Goal: Task Accomplishment & Management: Complete application form

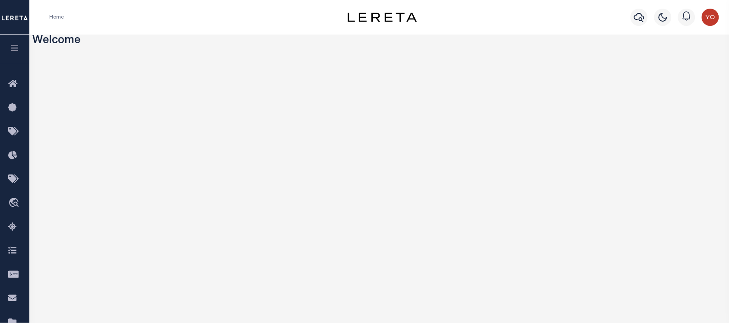
click at [20, 44] on button "button" at bounding box center [14, 49] width 29 height 29
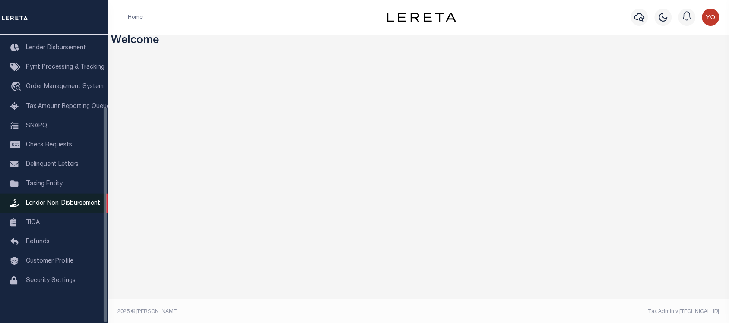
scroll to position [2, 0]
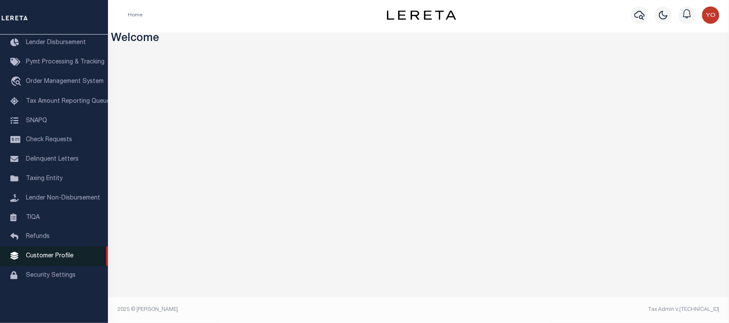
click at [45, 258] on span "Customer Profile" at bounding box center [50, 256] width 48 height 6
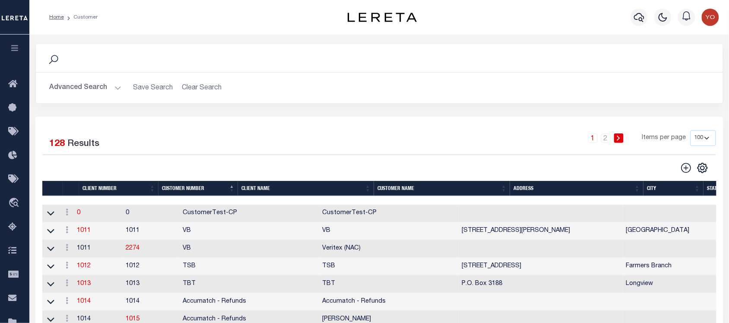
click at [17, 52] on icon "button" at bounding box center [15, 48] width 10 height 8
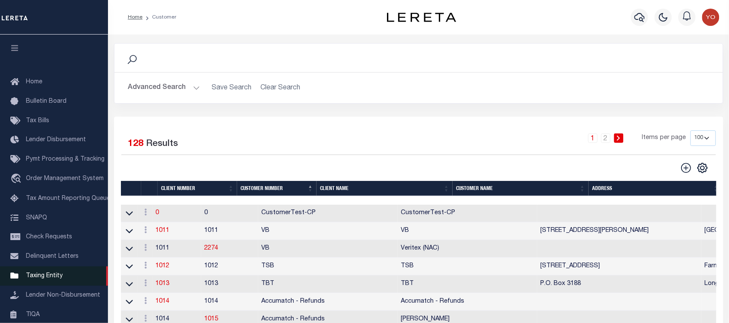
click at [53, 277] on span "Taxing Entity" at bounding box center [44, 276] width 37 height 6
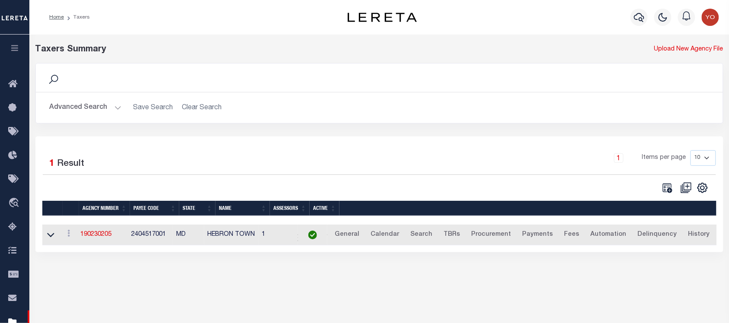
click at [13, 48] on icon "button" at bounding box center [15, 48] width 10 height 8
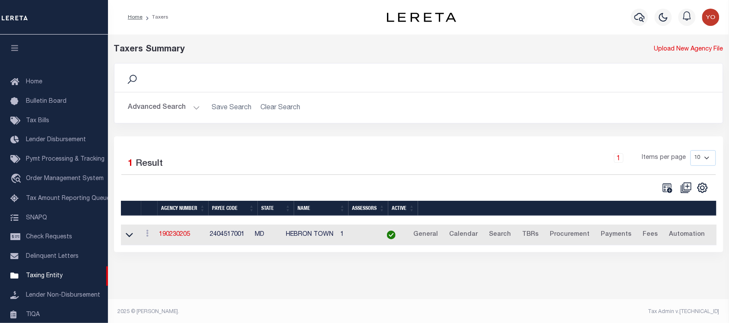
scroll to position [54, 0]
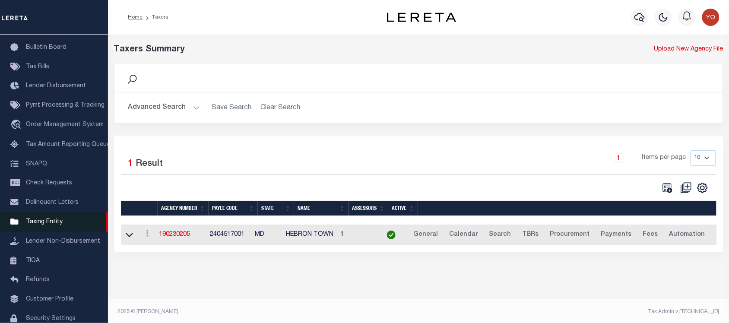
click at [44, 225] on span "Taxing Entity" at bounding box center [44, 222] width 37 height 6
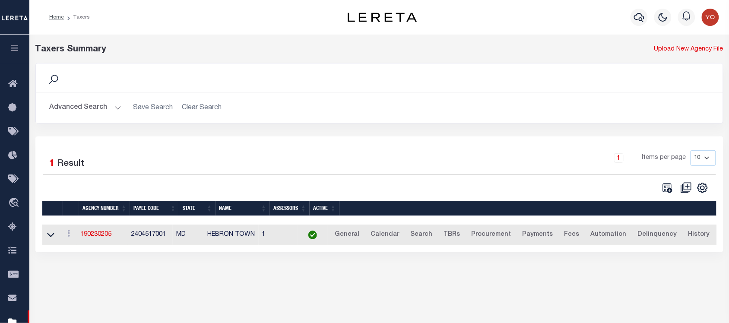
click at [17, 48] on icon "button" at bounding box center [15, 48] width 10 height 8
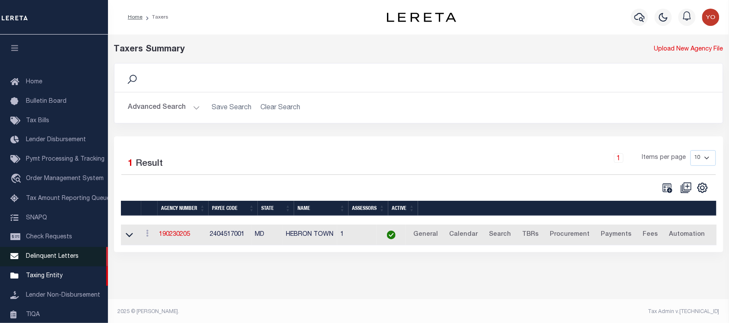
scroll to position [97, 0]
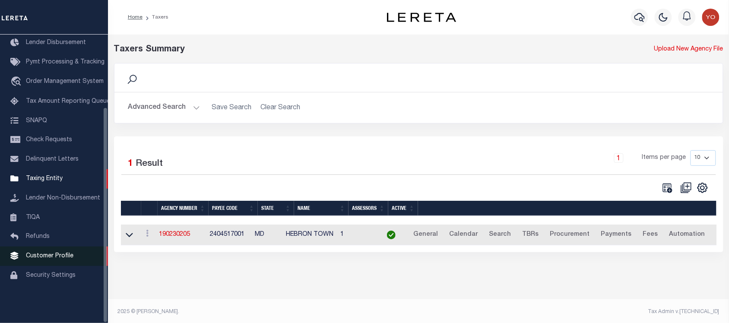
click at [48, 259] on span "Customer Profile" at bounding box center [50, 256] width 48 height 6
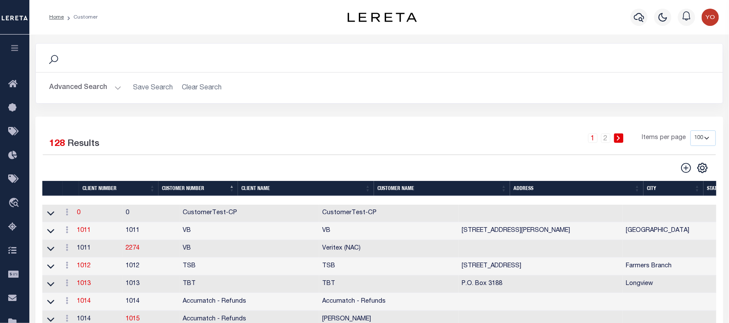
click at [87, 89] on button "Advanced Search" at bounding box center [86, 88] width 72 height 17
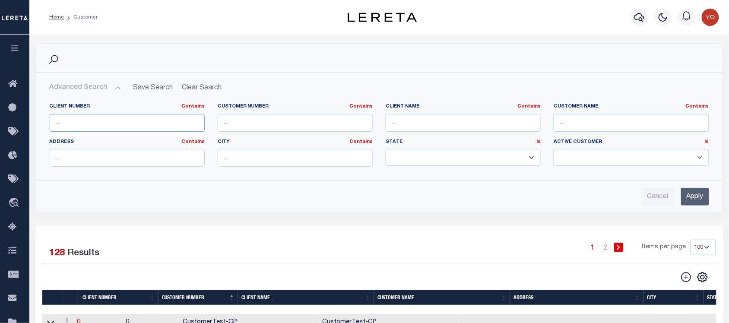
click at [173, 127] on input "text" at bounding box center [127, 123] width 155 height 18
type input "1101"
click at [682, 197] on div "Cancel Apply" at bounding box center [380, 197] width 660 height 18
click at [683, 192] on input "Apply" at bounding box center [695, 197] width 28 height 18
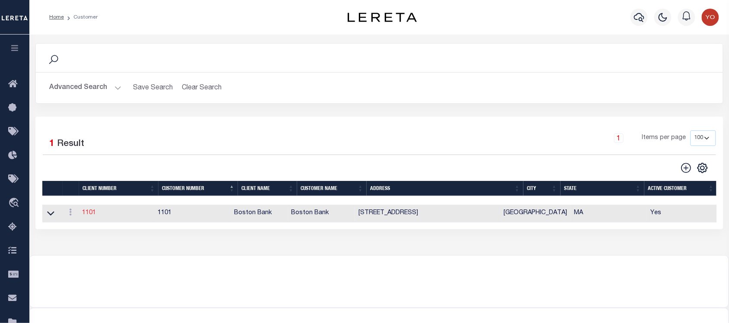
click at [89, 213] on link "1101" at bounding box center [89, 213] width 14 height 6
select select
type input "Boston Bank"
type input "1101"
type input "Boston Bank"
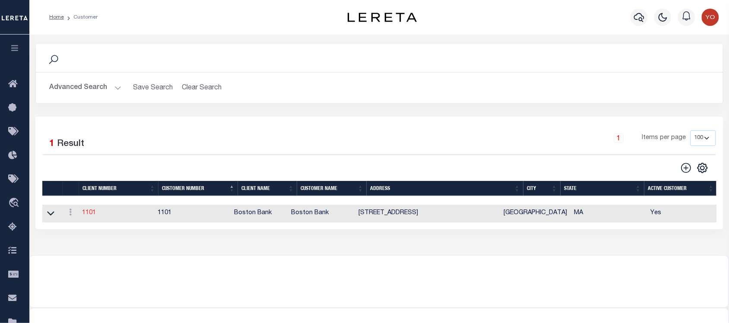
type input "Robert"
type input "Johnson"
select select "Mixed Portfolio"
type input "[PERSON_NAME]"
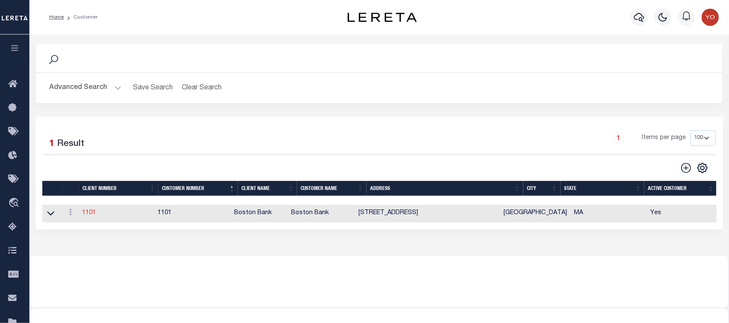
checkbox input "true"
select select
checkbox input "true"
type textarea "75 Refi Fee"
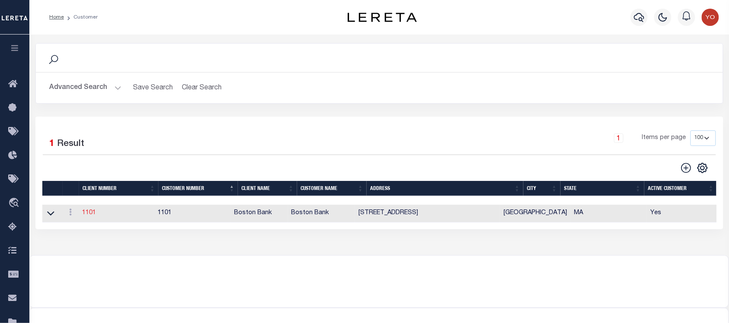
type input "45"
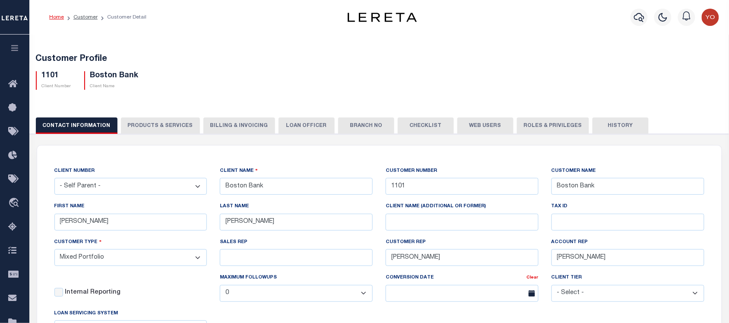
click at [173, 126] on button "PRODUCTS & SERVICES" at bounding box center [160, 126] width 79 height 16
select select "STX"
radio input "true"
checkbox input "true"
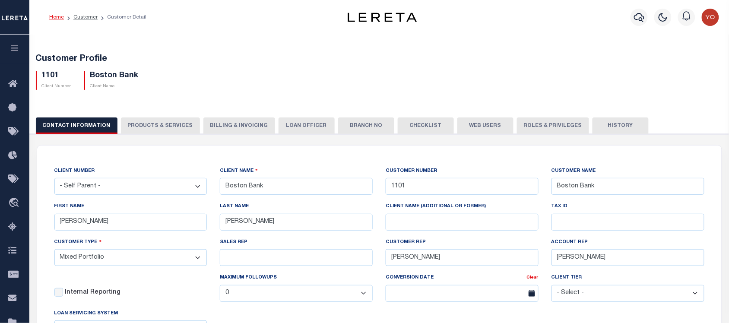
checkbox input "true"
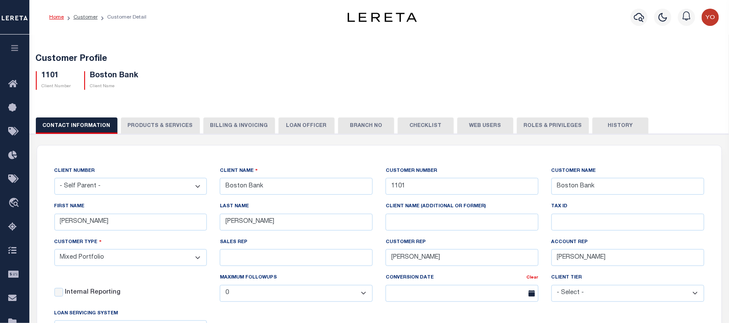
checkbox input "true"
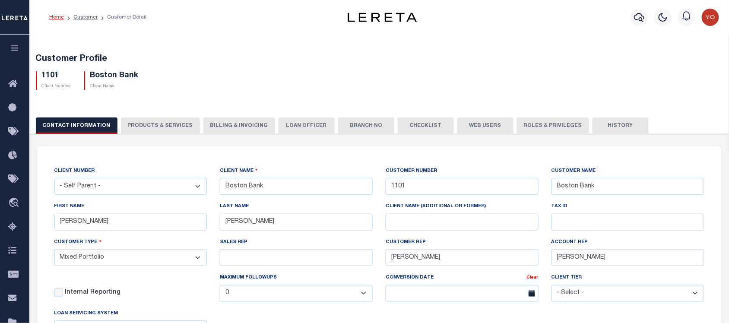
checkbox input "true"
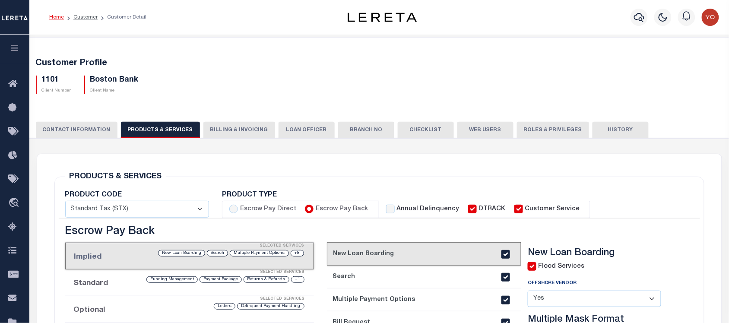
scroll to position [216, 0]
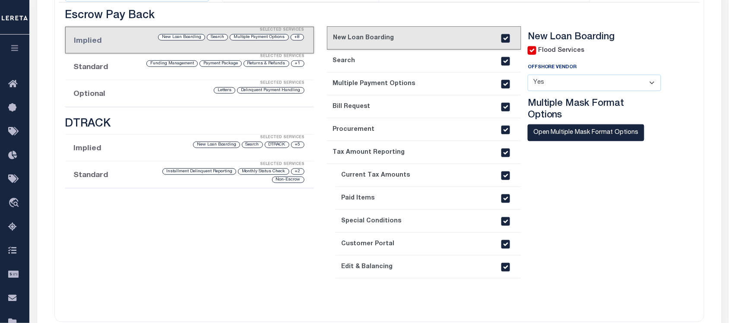
click at [185, 96] on li "Optional Selected Services Delinquent Payment Handling Letters" at bounding box center [189, 93] width 249 height 27
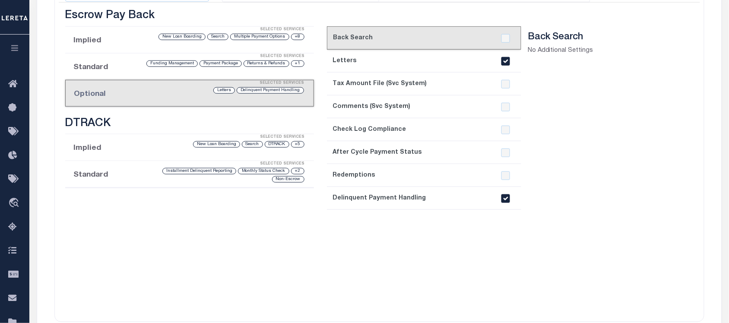
scroll to position [162, 0]
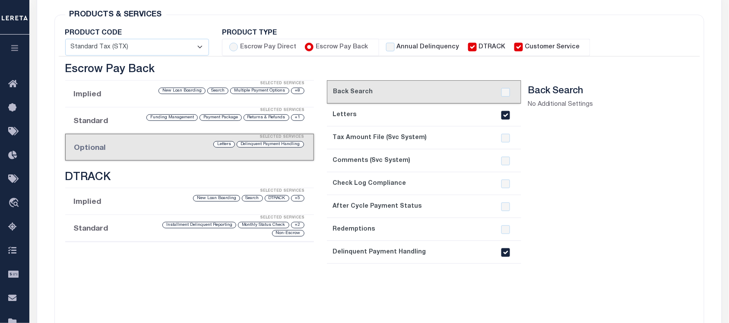
click at [506, 252] on input "checkbox" at bounding box center [506, 252] width 9 height 9
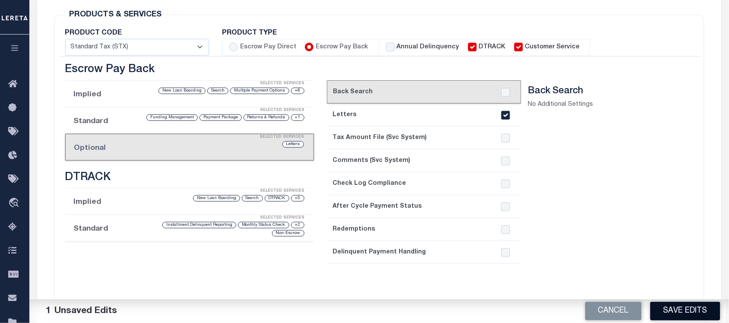
click at [701, 311] on button "Save Edits" at bounding box center [686, 311] width 70 height 19
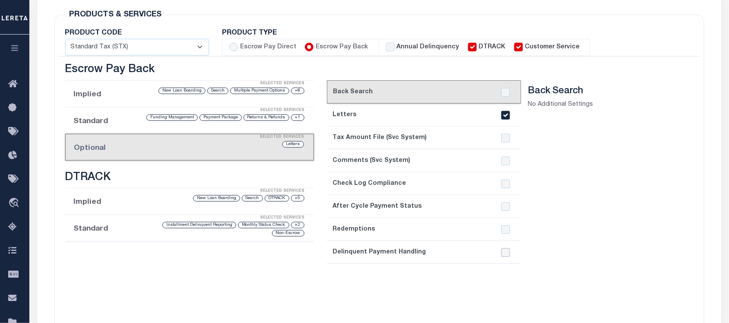
click at [506, 257] on input "checkbox" at bounding box center [506, 252] width 9 height 9
checkbox input "true"
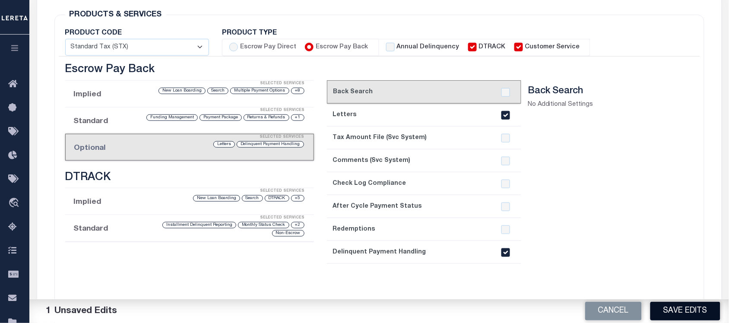
click at [681, 317] on button "Save Edits" at bounding box center [686, 311] width 70 height 19
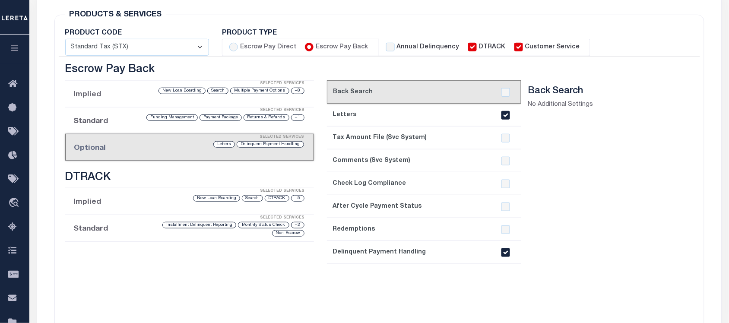
scroll to position [0, 0]
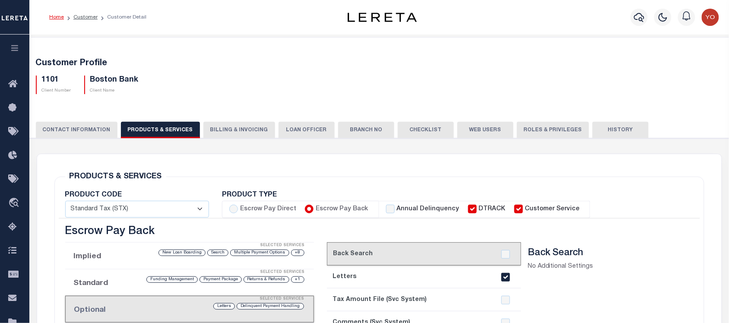
click at [79, 128] on button "CONTACT INFORMATION" at bounding box center [77, 130] width 82 height 16
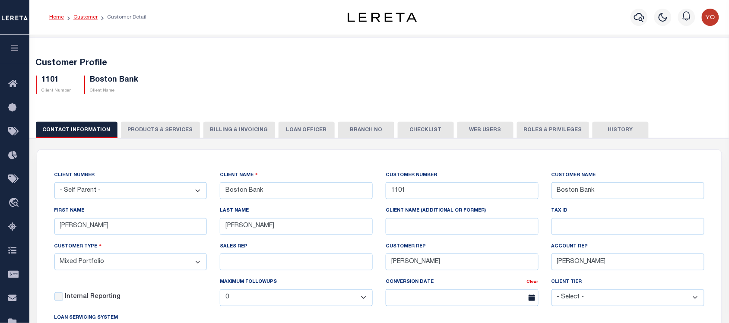
click at [81, 18] on link "Customer" at bounding box center [85, 17] width 24 height 5
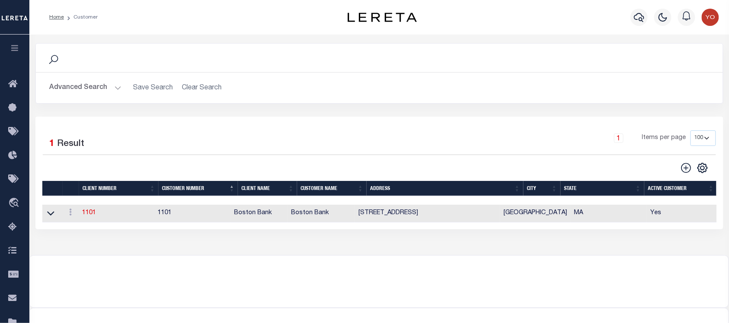
click at [54, 216] on link at bounding box center [51, 213] width 10 height 6
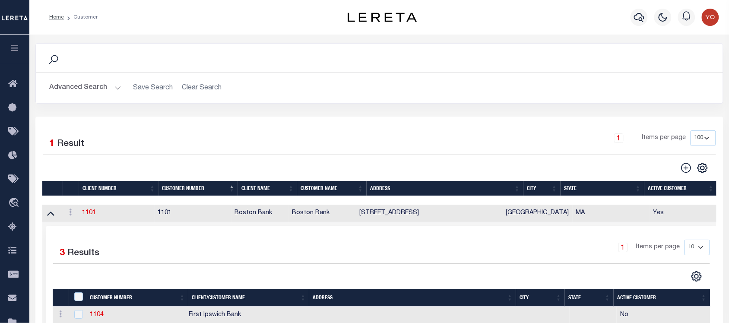
click at [54, 216] on link at bounding box center [51, 213] width 10 height 6
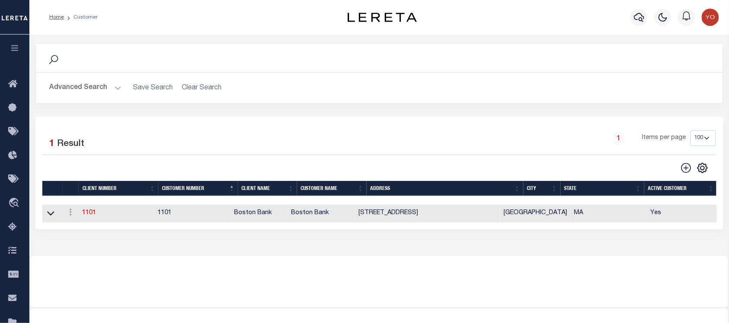
click at [98, 96] on button "Advanced Search" at bounding box center [86, 88] width 72 height 17
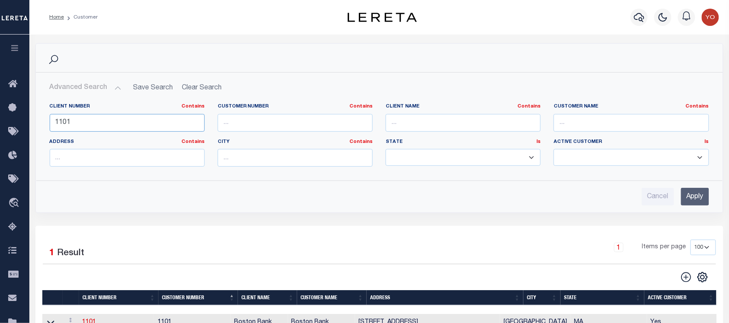
click at [151, 120] on input "1101" at bounding box center [127, 123] width 155 height 18
drag, startPoint x: 151, startPoint y: 120, endPoint x: 47, endPoint y: 121, distance: 104.6
click at [47, 121] on div "Client Number Contains Contains Is 1101" at bounding box center [127, 120] width 168 height 35
type input "2241"
click at [681, 200] on input "Apply" at bounding box center [695, 197] width 28 height 18
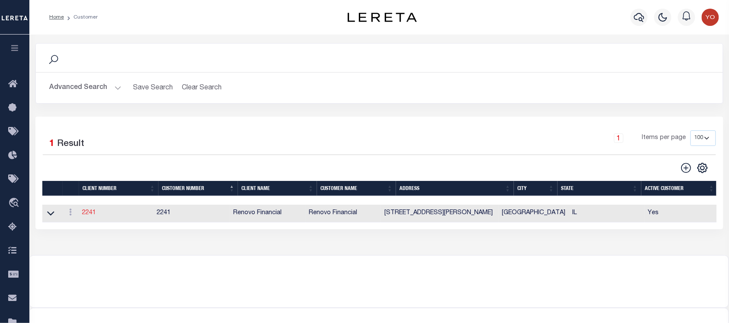
click at [89, 216] on link "2241" at bounding box center [89, 213] width 14 height 6
select select
type input "Renovo Financial"
type input "2241"
type input "Renovo Financial"
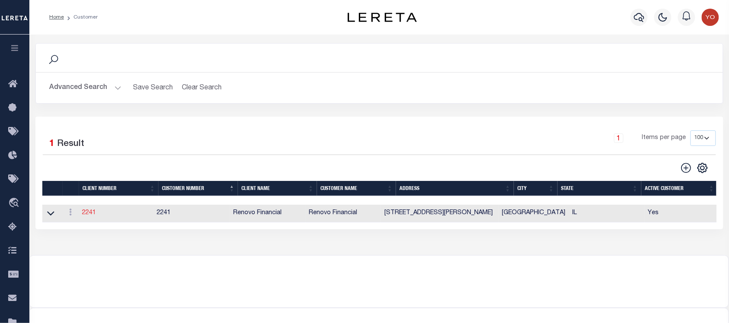
type input "[PERSON_NAME]"
select select "Mixed Portfolio"
type input "[PERSON_NAME]"
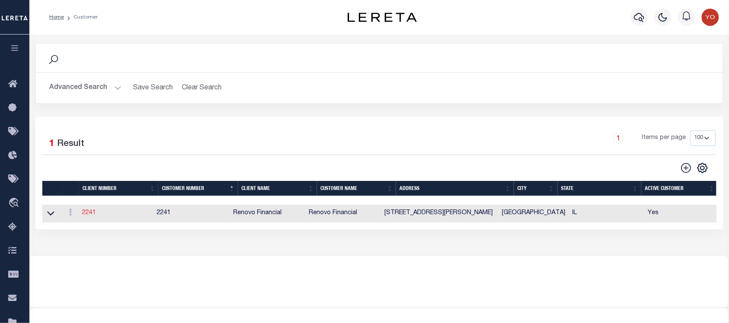
type input "[PERSON_NAME]"
checkbox input "true"
select select
type textarea "$1.10 monthly tracking fee per parcel per month for Refi Parcel in excess of 5 …"
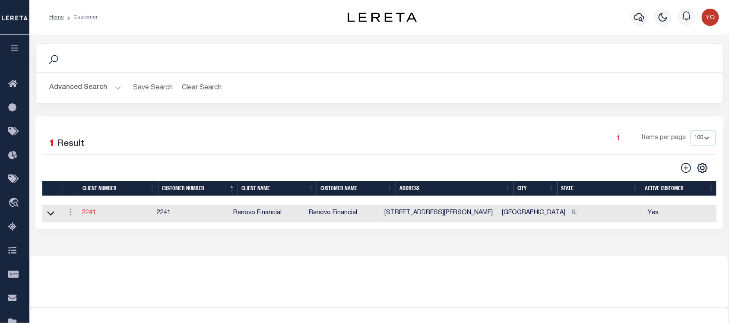
type input "90"
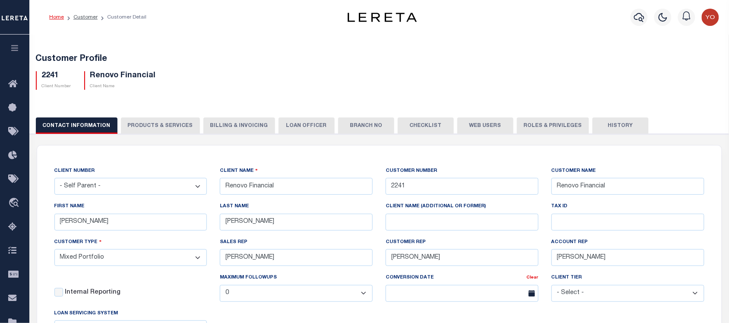
click at [153, 128] on button "PRODUCTS & SERVICES" at bounding box center [160, 126] width 79 height 16
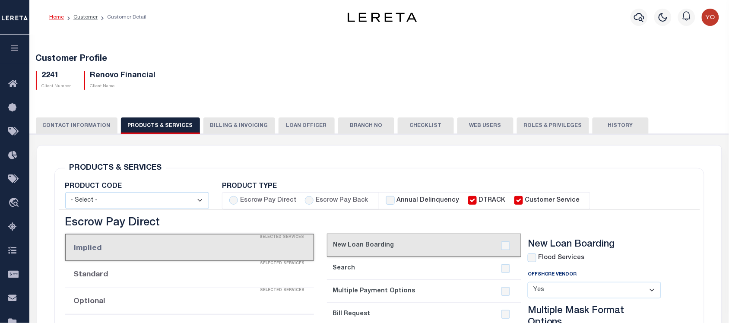
select select "STX"
radio input "true"
checkbox input "true"
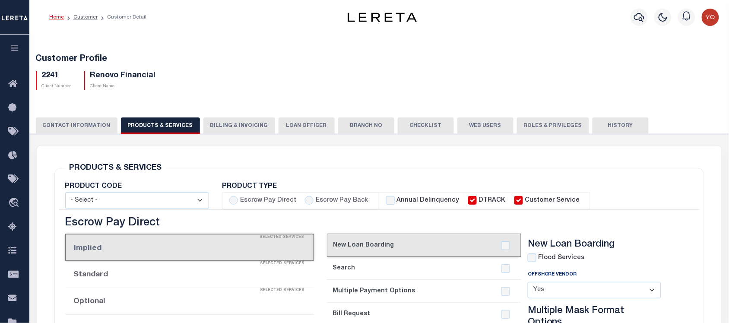
checkbox input "true"
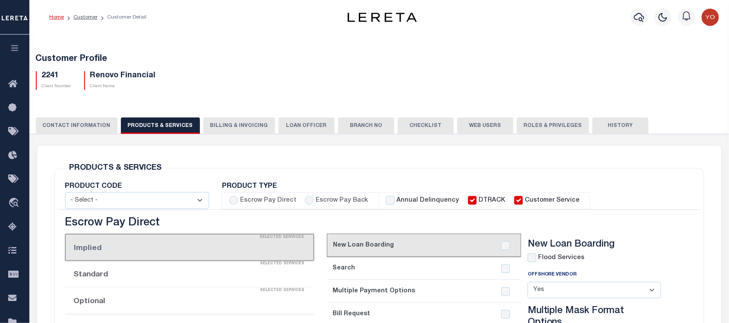
checkbox input "true"
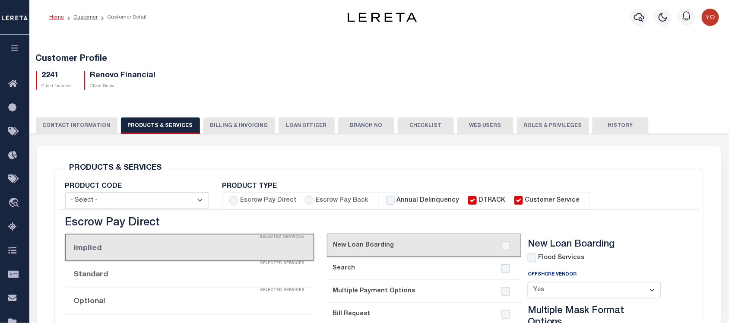
checkbox input "true"
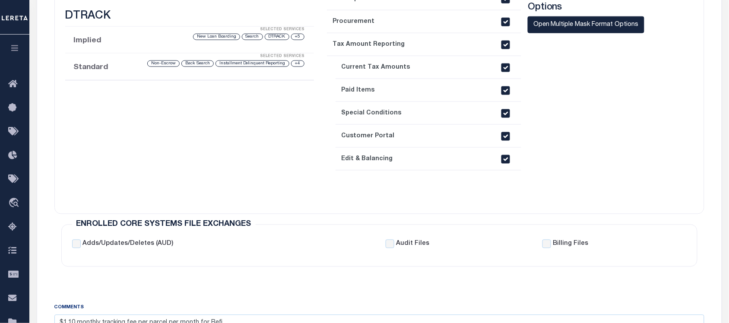
scroll to position [216, 0]
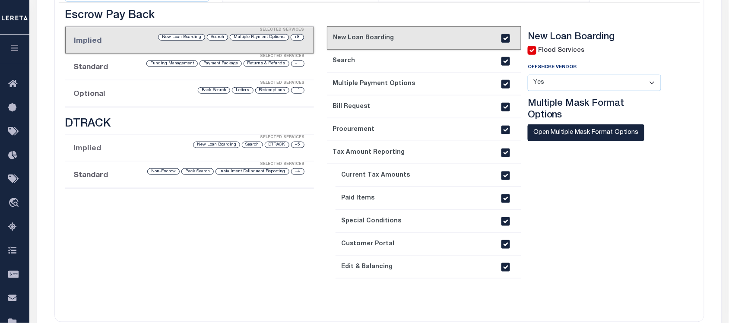
click at [191, 91] on div "Selected Services" at bounding box center [198, 83] width 249 height 17
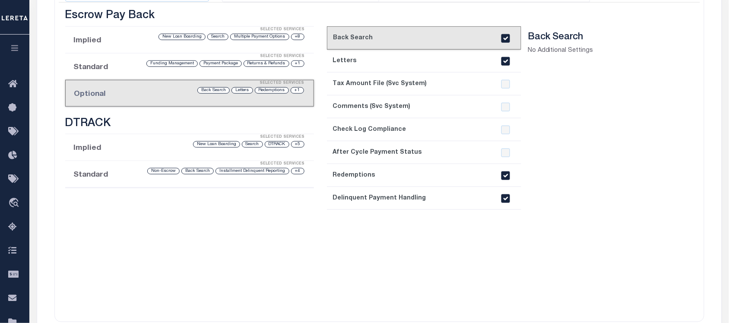
click at [503, 200] on input "checkbox" at bounding box center [506, 198] width 9 height 9
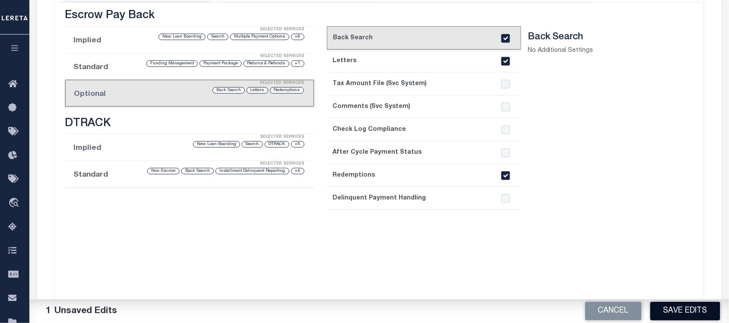
click at [692, 312] on button "Save Edits" at bounding box center [686, 311] width 70 height 19
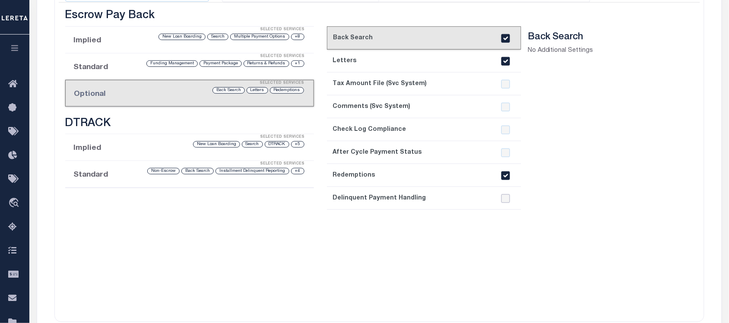
click at [510, 201] on input "checkbox" at bounding box center [506, 198] width 9 height 9
checkbox input "true"
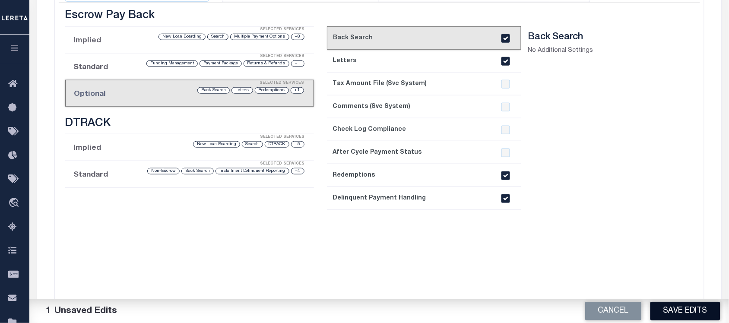
click at [695, 313] on button "Save Edits" at bounding box center [686, 311] width 70 height 19
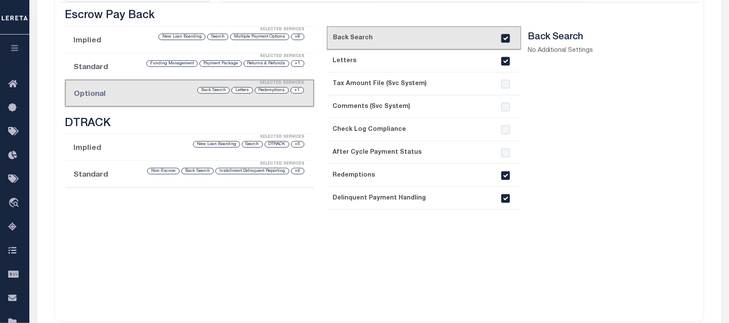
click at [20, 49] on button "button" at bounding box center [14, 49] width 29 height 29
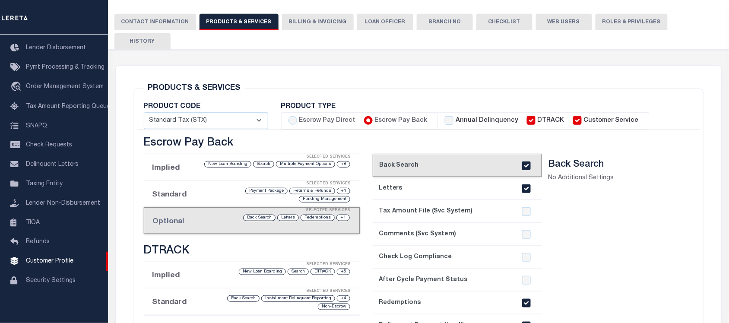
scroll to position [162, 0]
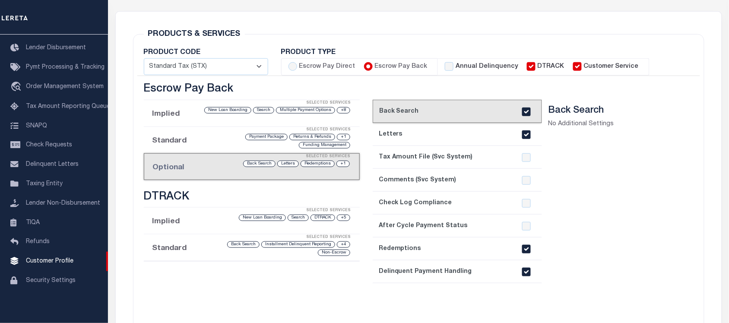
drag, startPoint x: 367, startPoint y: 255, endPoint x: 467, endPoint y: 255, distance: 99.8
click at [467, 255] on div "current step: 1. New Loan Boarding 2. Search 3. Multiple Payment Options 4. Bil…" at bounding box center [526, 234] width 321 height 302
copy link "Delinquent Payment Handling"
